Goal: Task Accomplishment & Management: Manage account settings

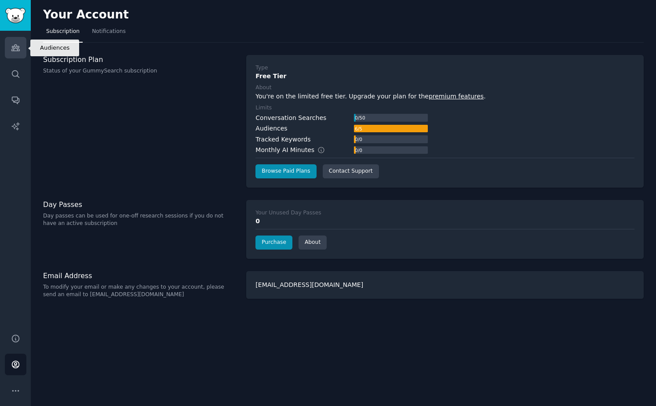
click at [12, 51] on icon "Sidebar" at bounding box center [15, 48] width 8 height 6
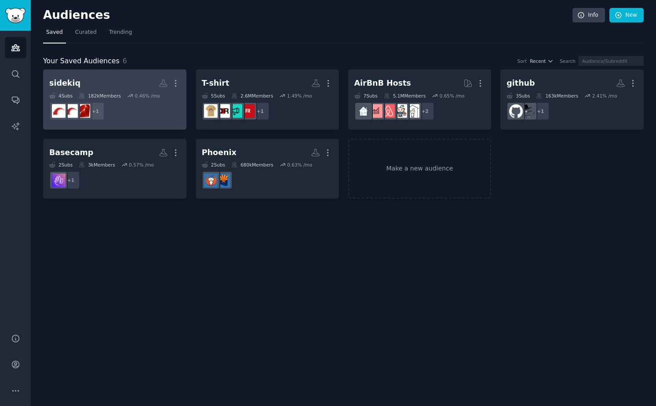
click at [92, 84] on h2 "sidekiq More" at bounding box center [114, 83] width 131 height 15
click at [180, 83] on link "sidekiq Custom Audience More 4 Sub s 182k Members 0.46 % /mo + 1" at bounding box center [114, 99] width 143 height 60
click at [175, 83] on icon "button" at bounding box center [175, 83] width 1 height 6
click at [60, 83] on div "sidekiq" at bounding box center [64, 83] width 31 height 11
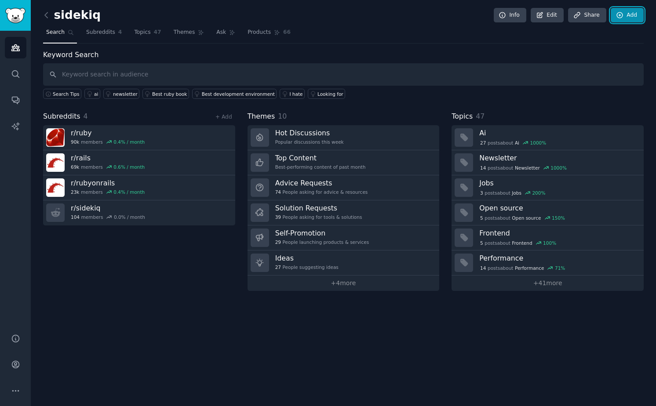
click at [632, 20] on link "Add" at bounding box center [627, 15] width 33 height 15
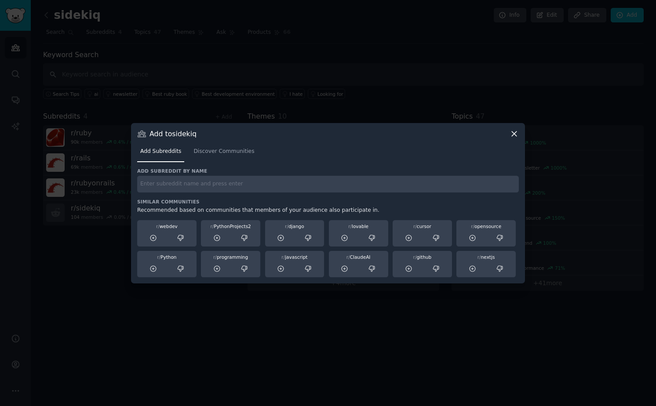
click at [290, 73] on div at bounding box center [328, 203] width 656 height 406
